Goal: Task Accomplishment & Management: Manage account settings

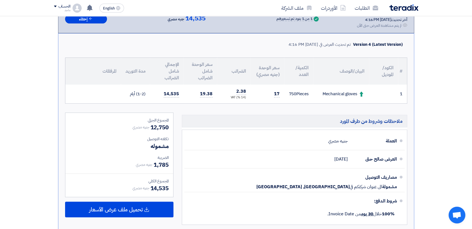
scroll to position [251, 0]
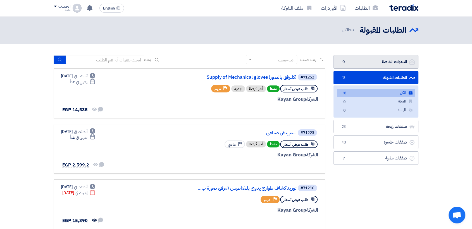
click at [353, 67] on link "الدعوات الخاصة الدعوات الخاصة 0" at bounding box center [375, 62] width 85 height 14
